Goal: Information Seeking & Learning: Learn about a topic

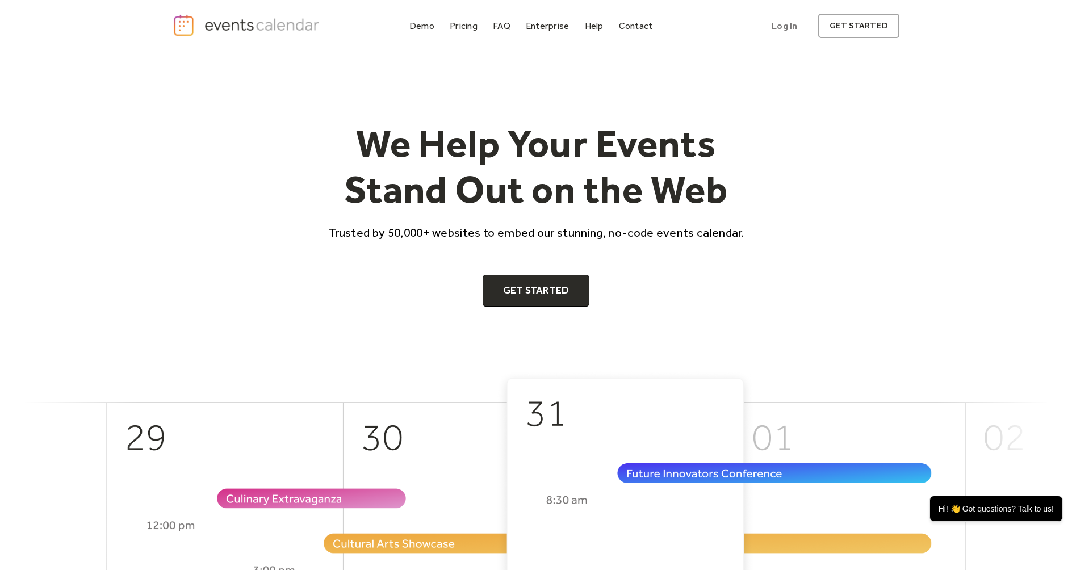
click at [463, 27] on div "Pricing" at bounding box center [464, 26] width 28 height 6
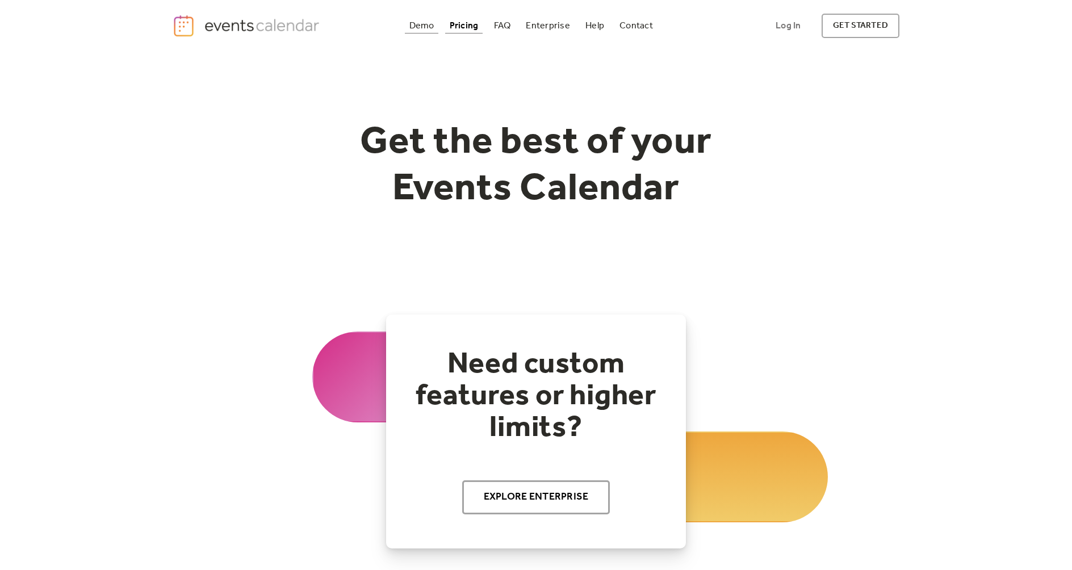
click at [427, 27] on div "Demo" at bounding box center [421, 26] width 25 height 6
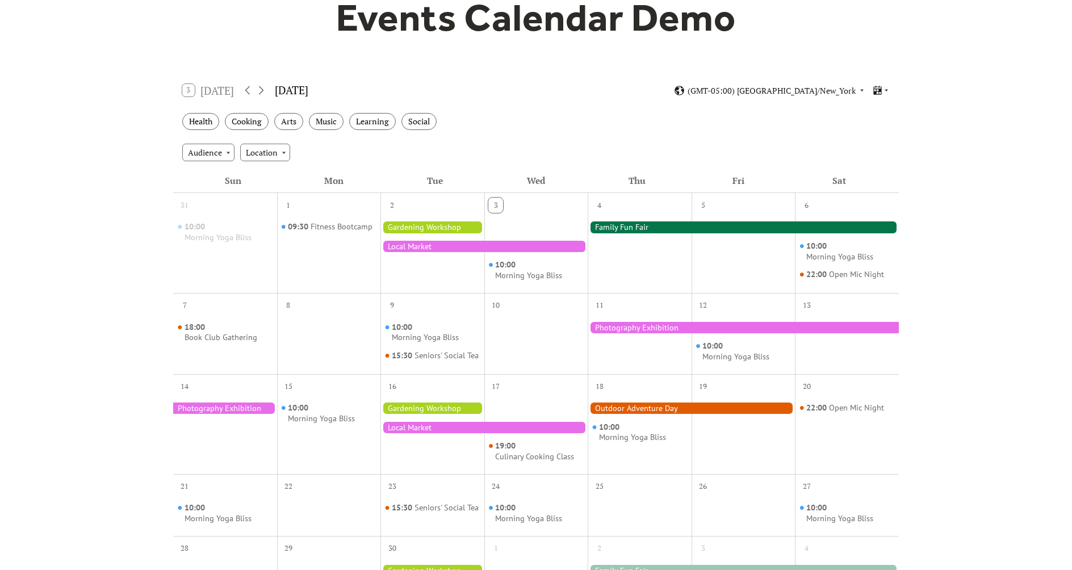
scroll to position [118, 0]
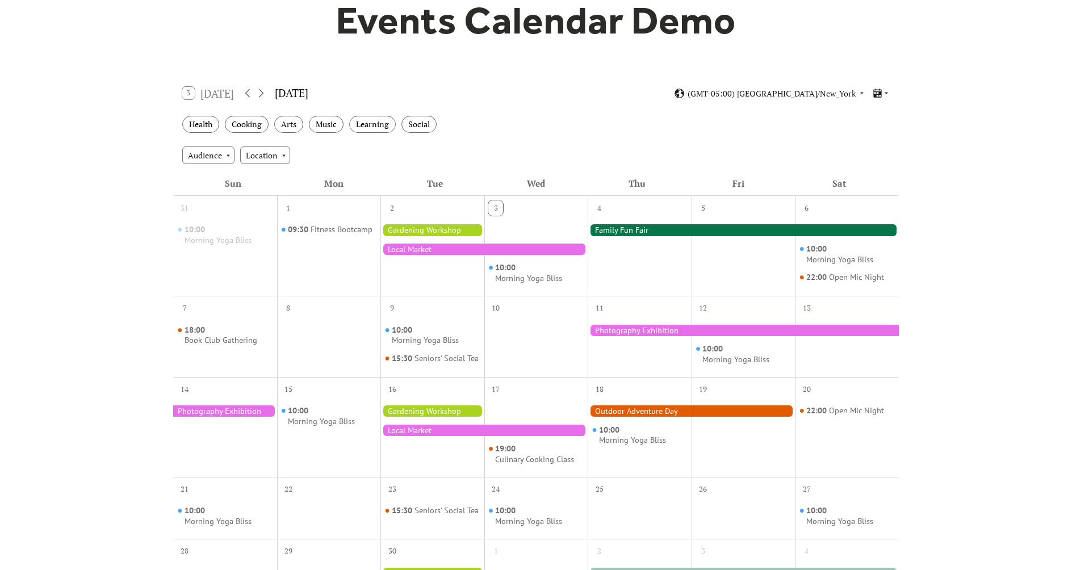
click at [427, 229] on div at bounding box center [432, 229] width 104 height 11
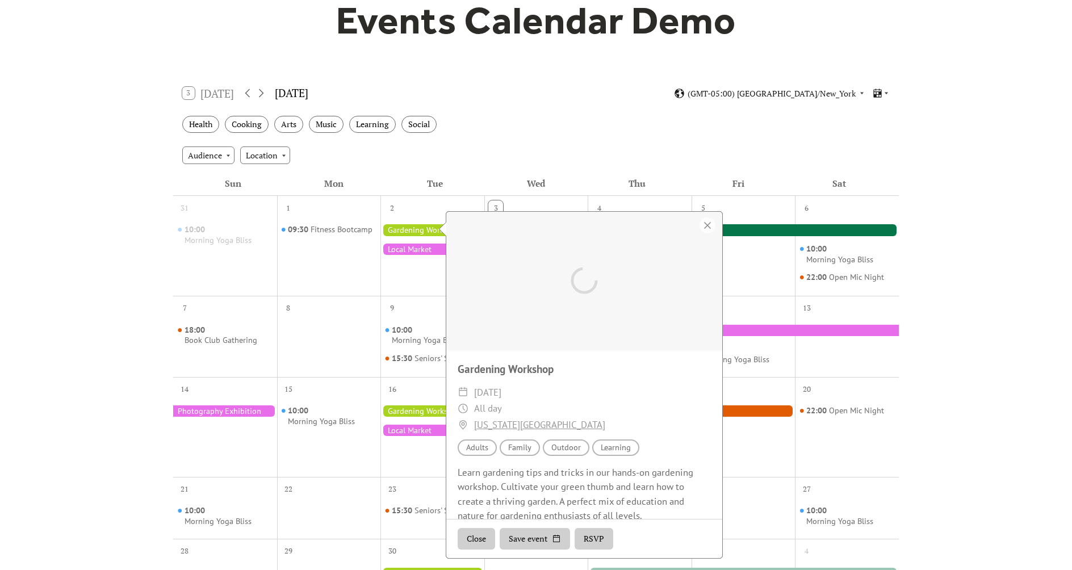
scroll to position [13, 0]
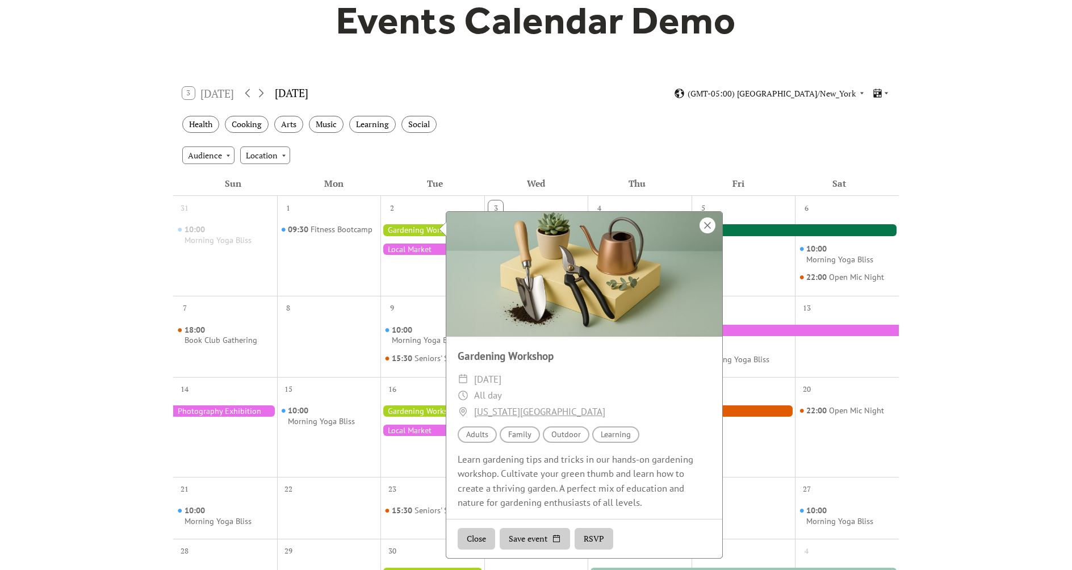
click at [709, 223] on div at bounding box center [707, 225] width 16 height 16
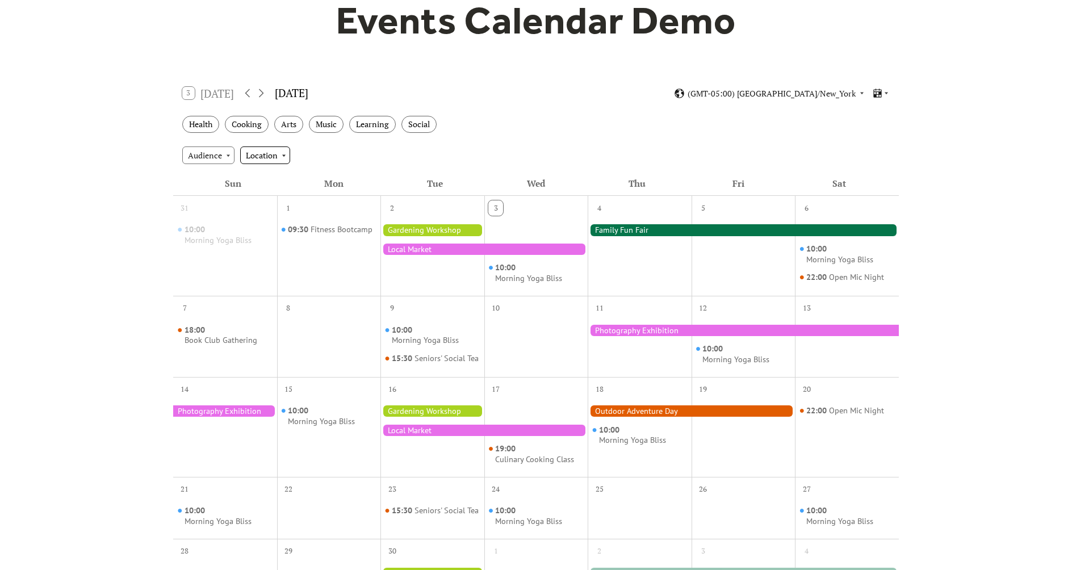
click at [275, 153] on div "Location" at bounding box center [265, 154] width 50 height 17
click at [225, 157] on div "Audience" at bounding box center [208, 154] width 52 height 17
click at [116, 186] on div "Events Calendar Demo Loading the Events Calendar..." at bounding box center [536, 381] width 1072 height 894
